Goal: Find specific page/section: Find specific page/section

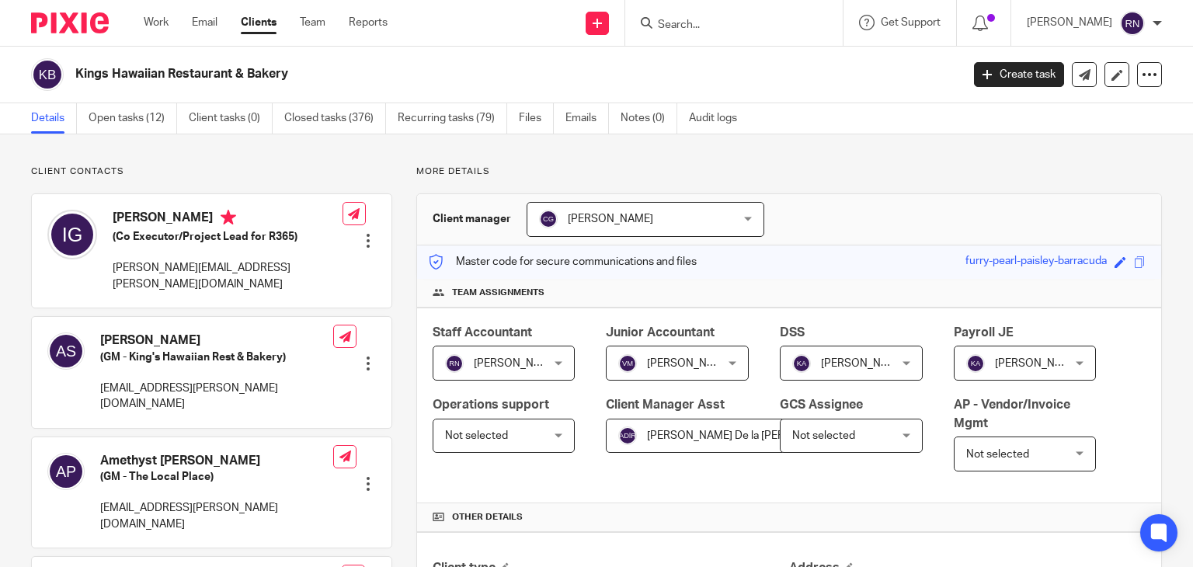
click at [735, 26] on input "Search" at bounding box center [726, 26] width 140 height 14
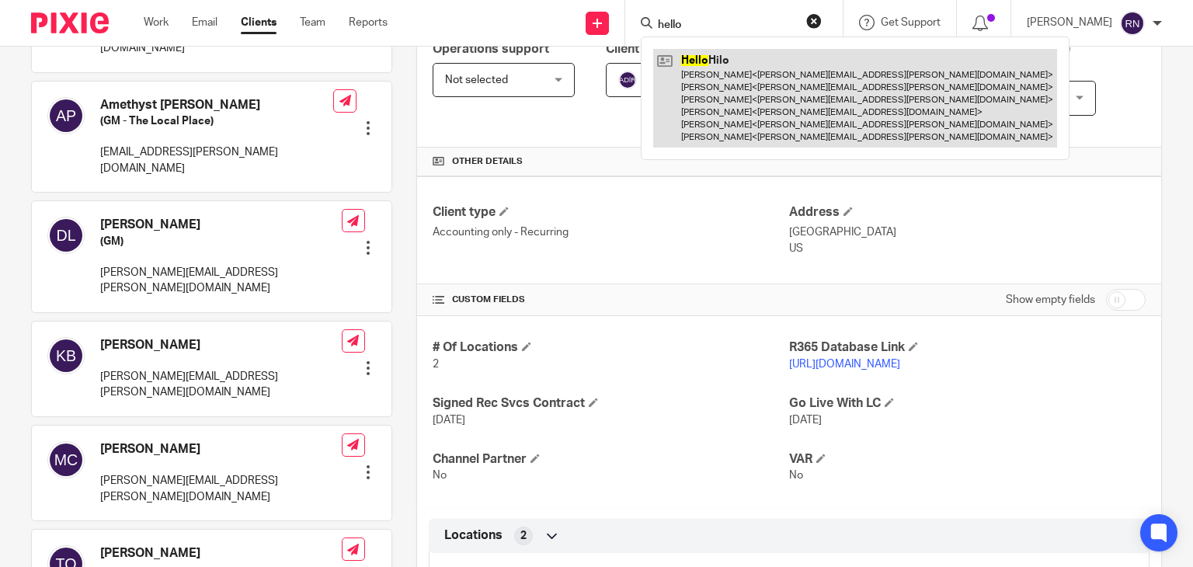
type input "hello"
click at [798, 83] on link at bounding box center [855, 98] width 404 height 99
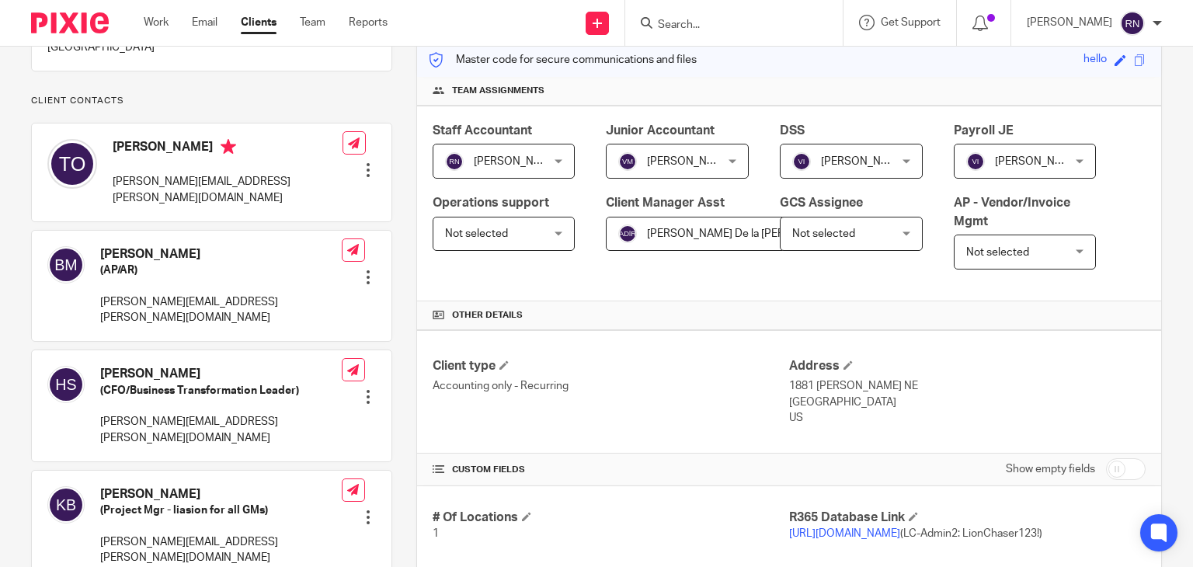
scroll to position [233, 0]
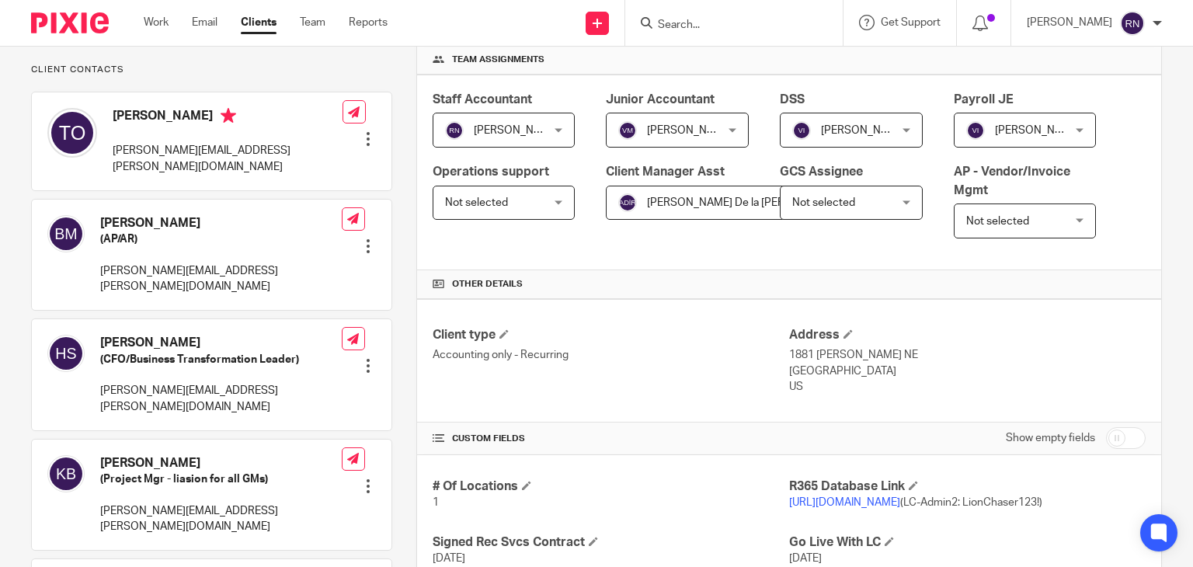
click at [900, 505] on link "https://hellohilo.restaurant365.com/" at bounding box center [844, 502] width 111 height 11
